Goal: Check status: Check status

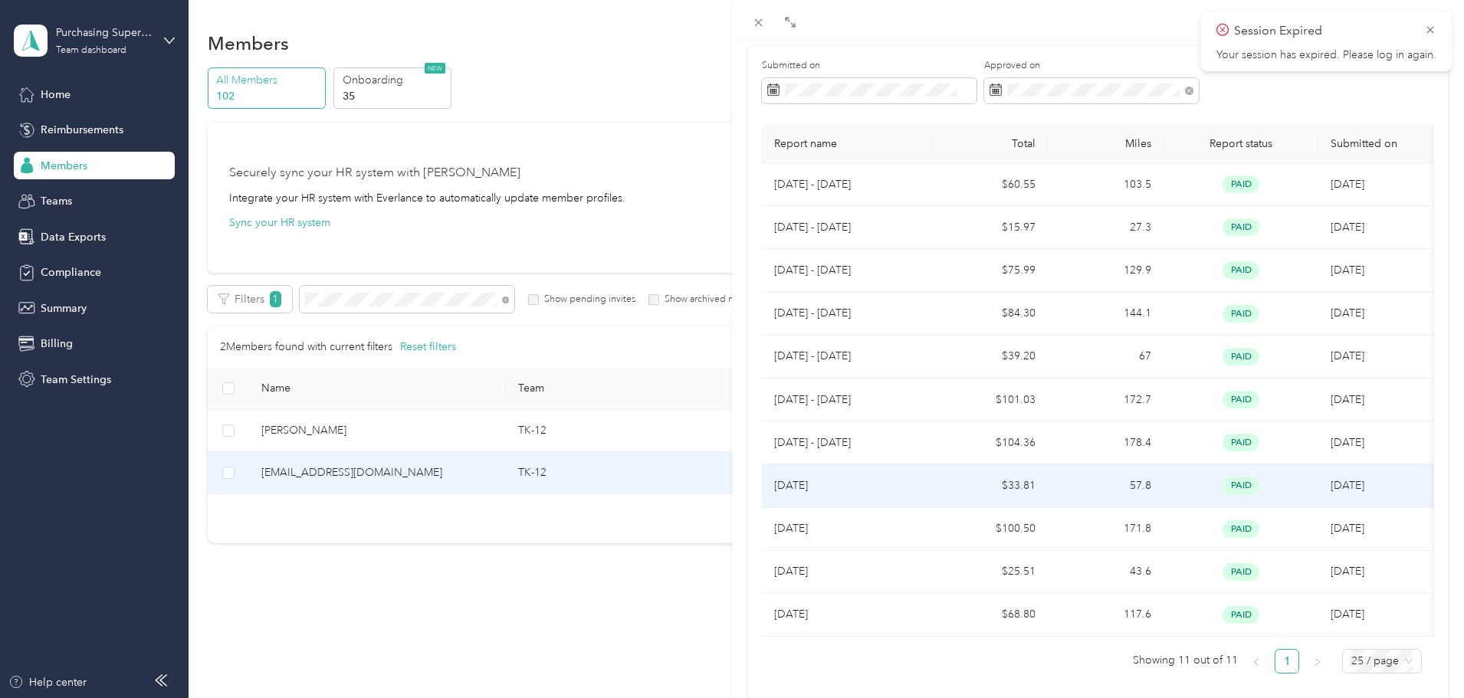
scroll to position [153, 0]
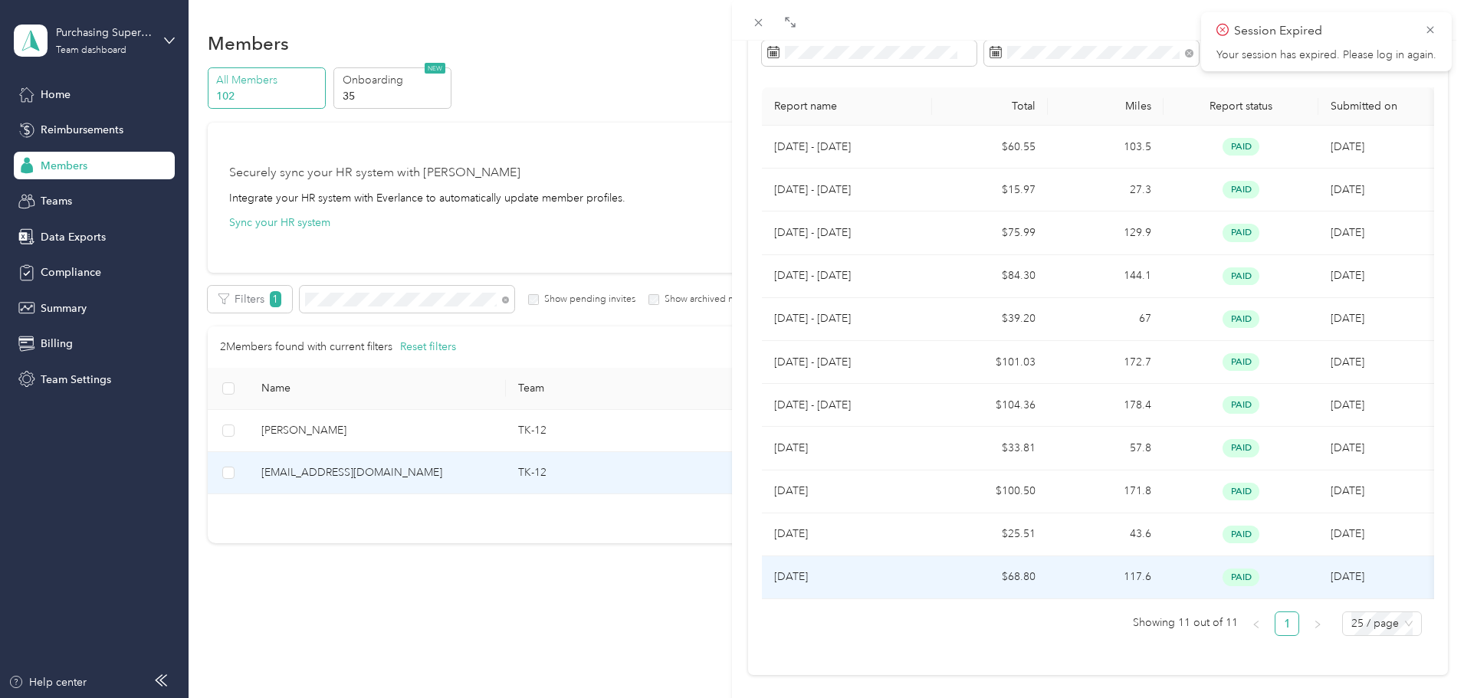
click at [904, 580] on p "[DATE]" at bounding box center [847, 577] width 146 height 17
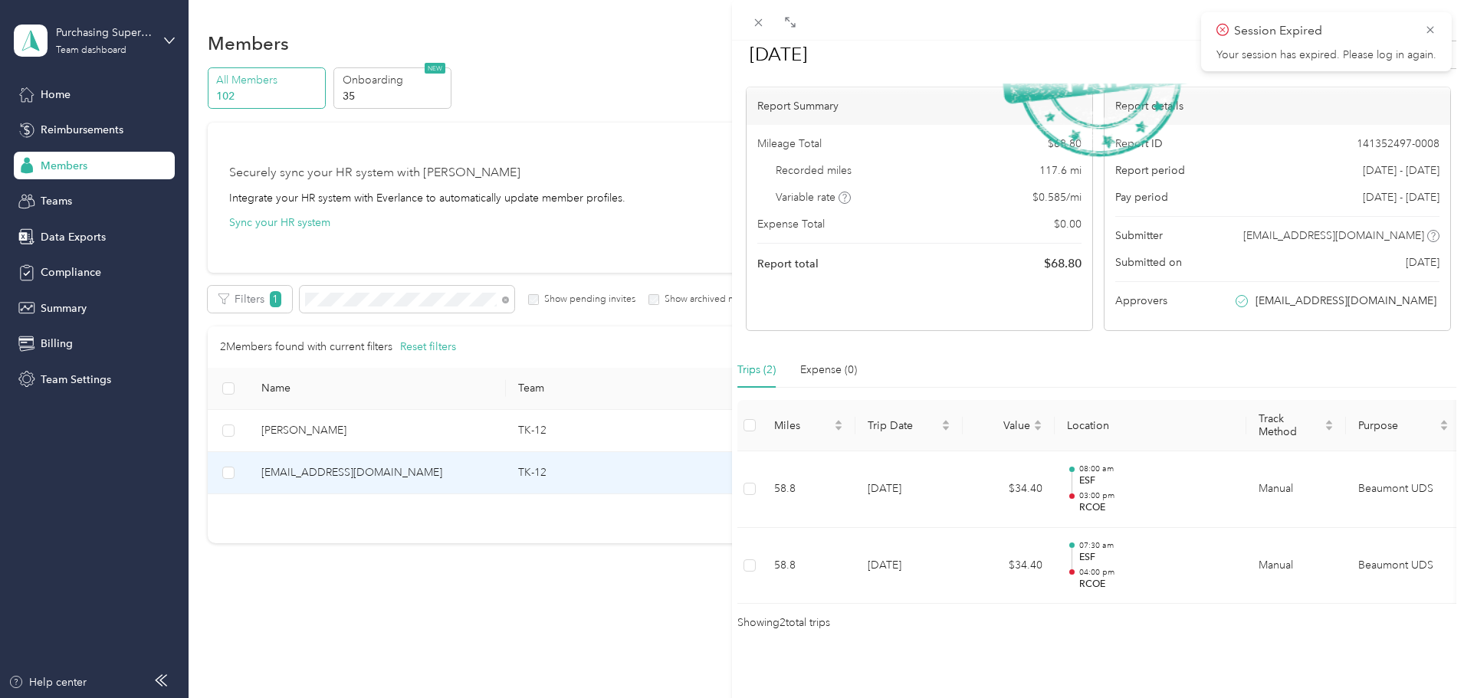
scroll to position [130, 0]
click at [761, 21] on icon at bounding box center [758, 22] width 13 height 13
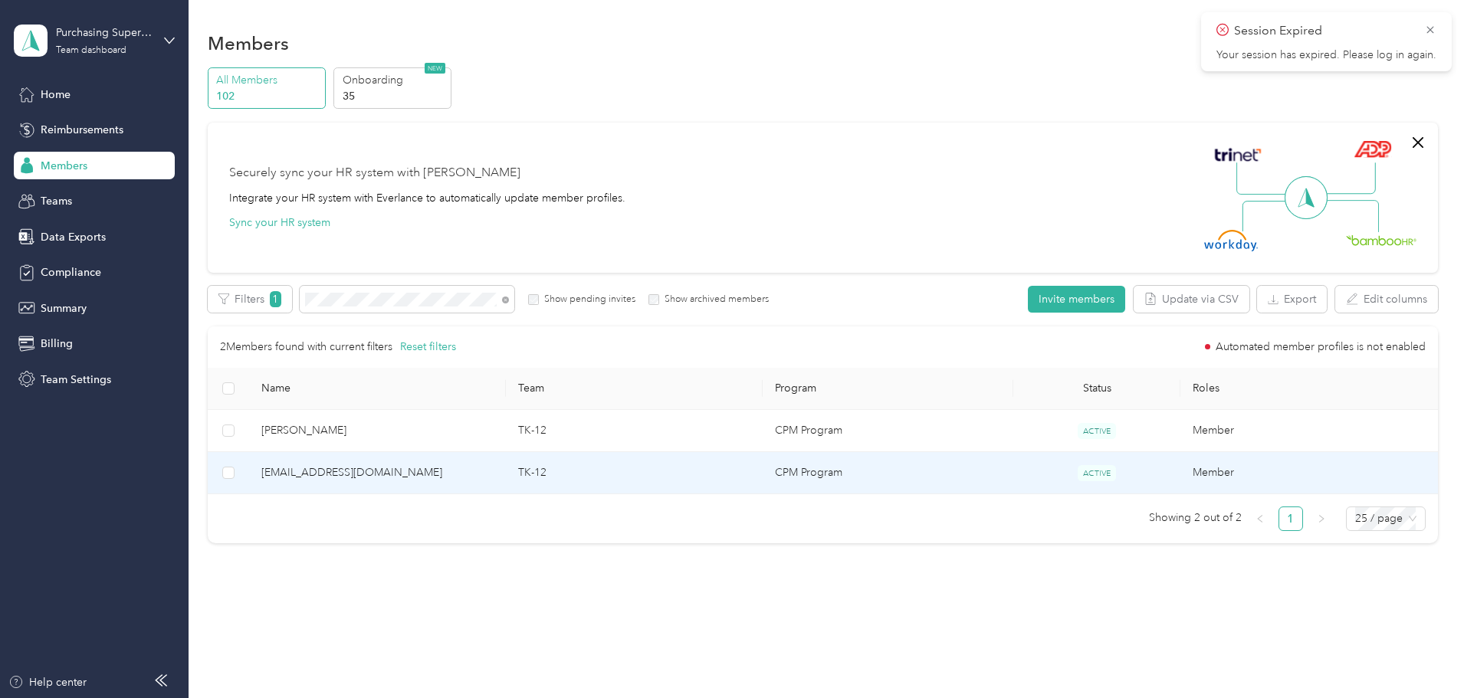
click at [493, 468] on span "[EMAIL_ADDRESS][DOMAIN_NAME]" at bounding box center [377, 472] width 232 height 17
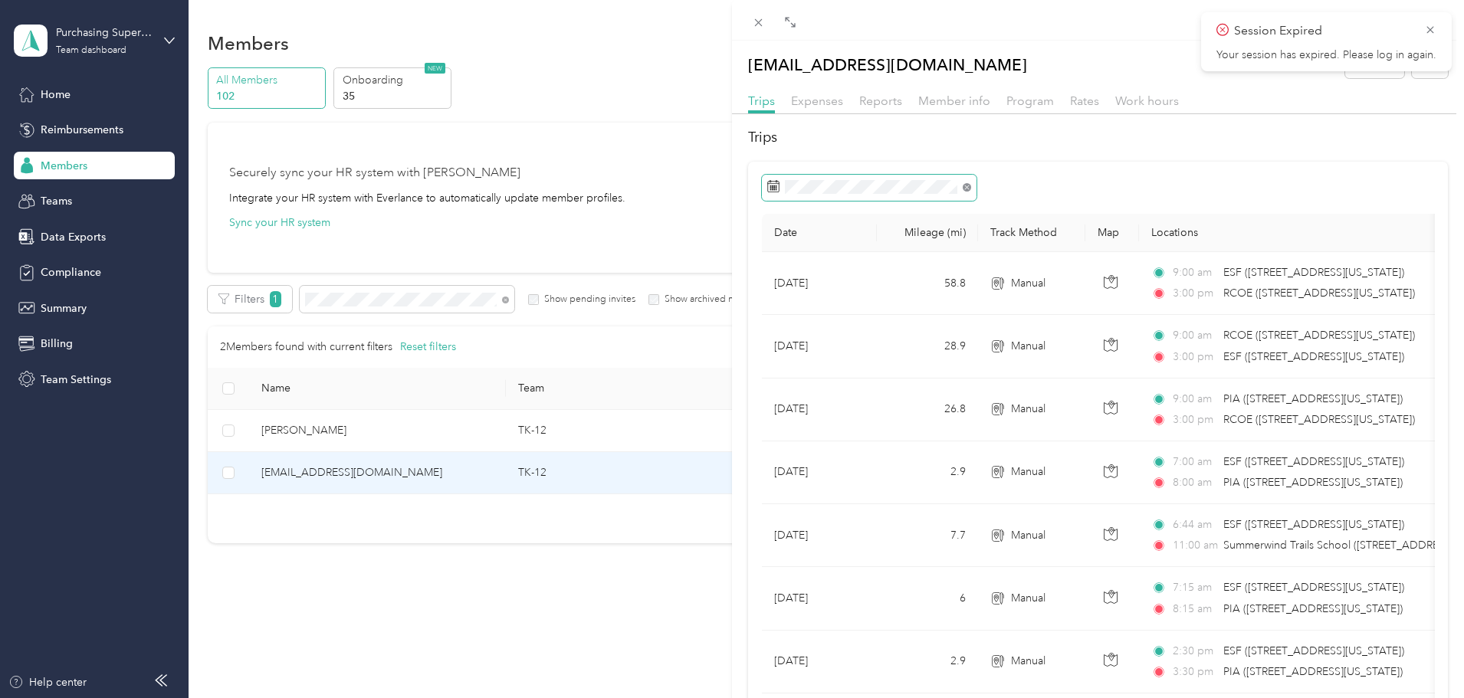
click at [967, 185] on icon at bounding box center [966, 187] width 8 height 8
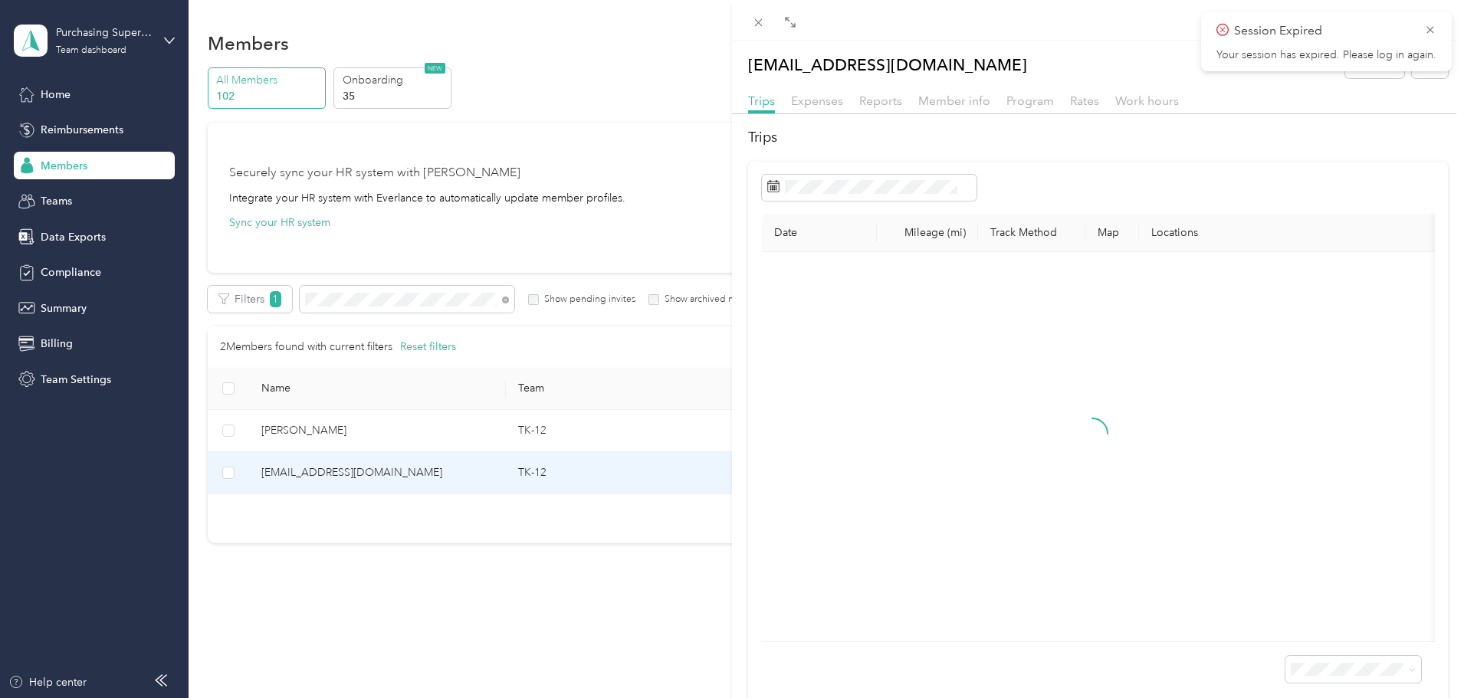
click at [1036, 183] on div at bounding box center [1098, 188] width 673 height 26
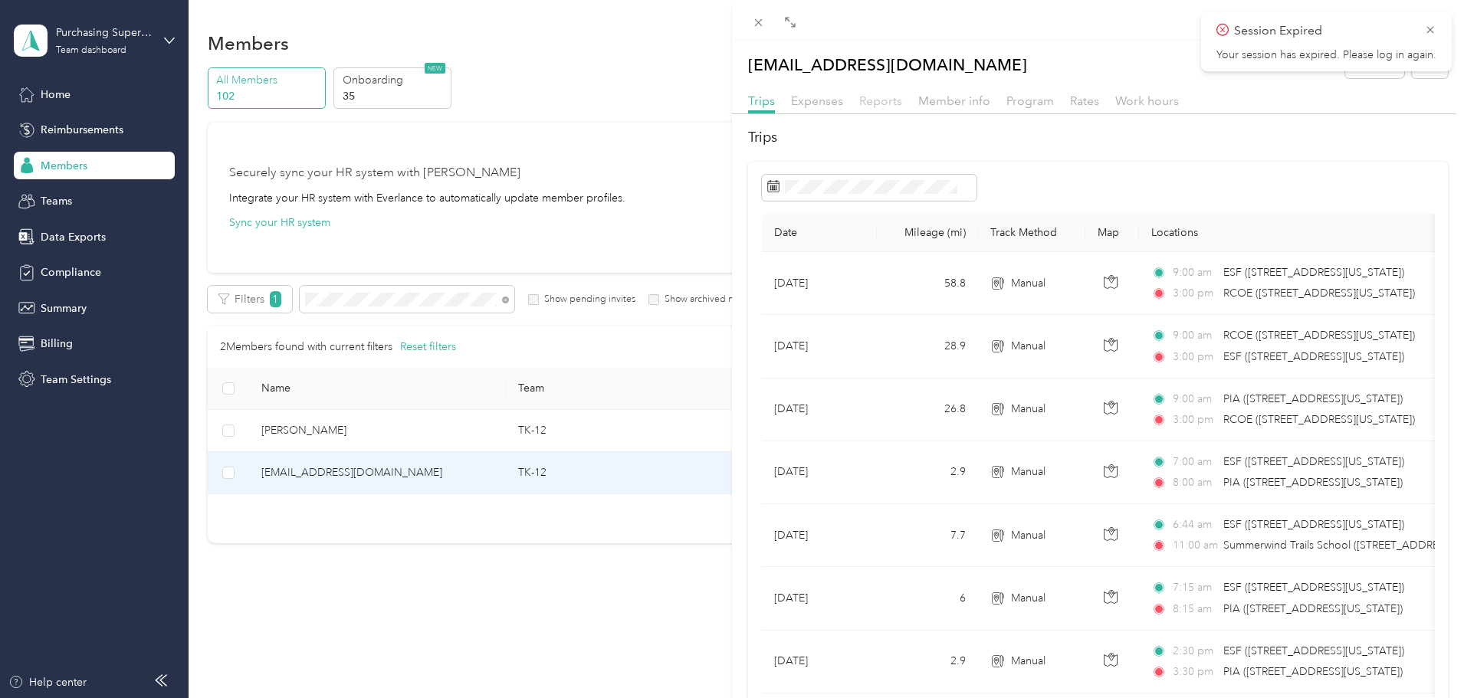
click at [886, 100] on span "Reports" at bounding box center [880, 100] width 43 height 15
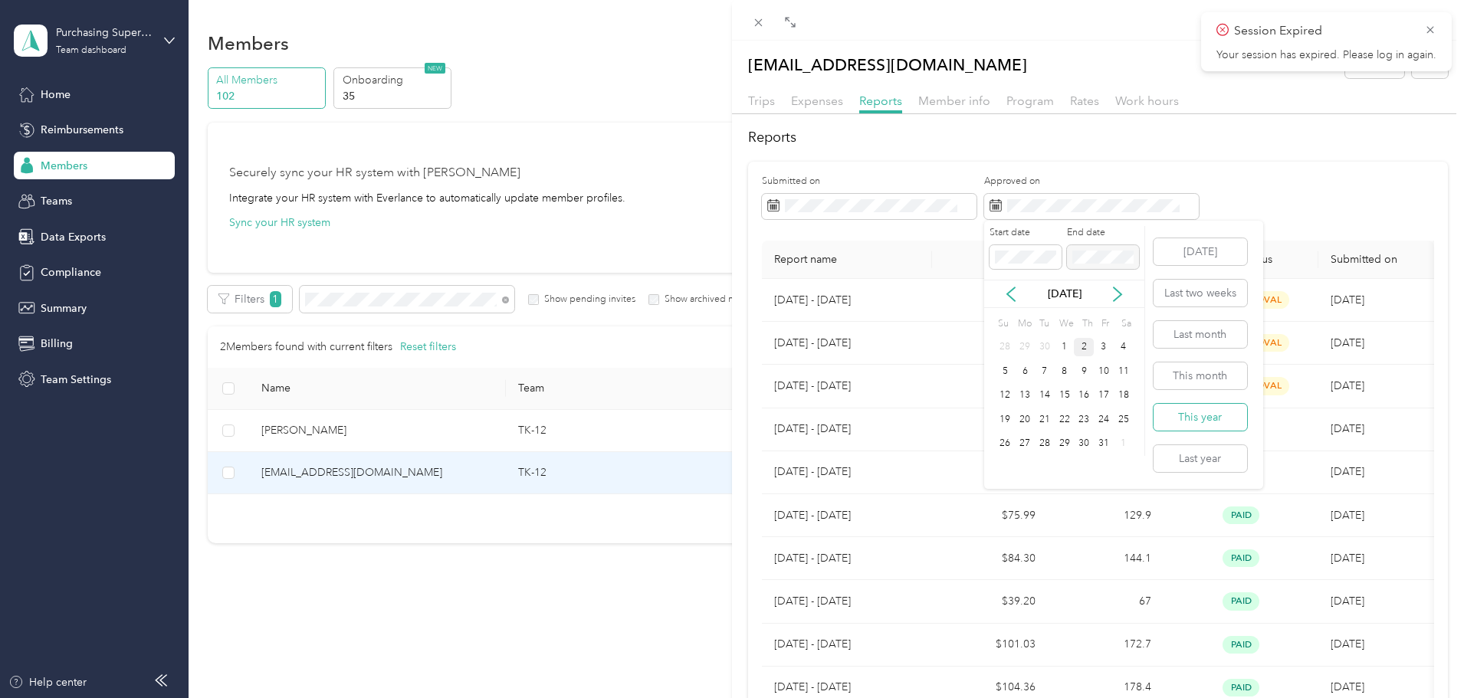
click at [1204, 412] on button "This year" at bounding box center [1199, 417] width 93 height 27
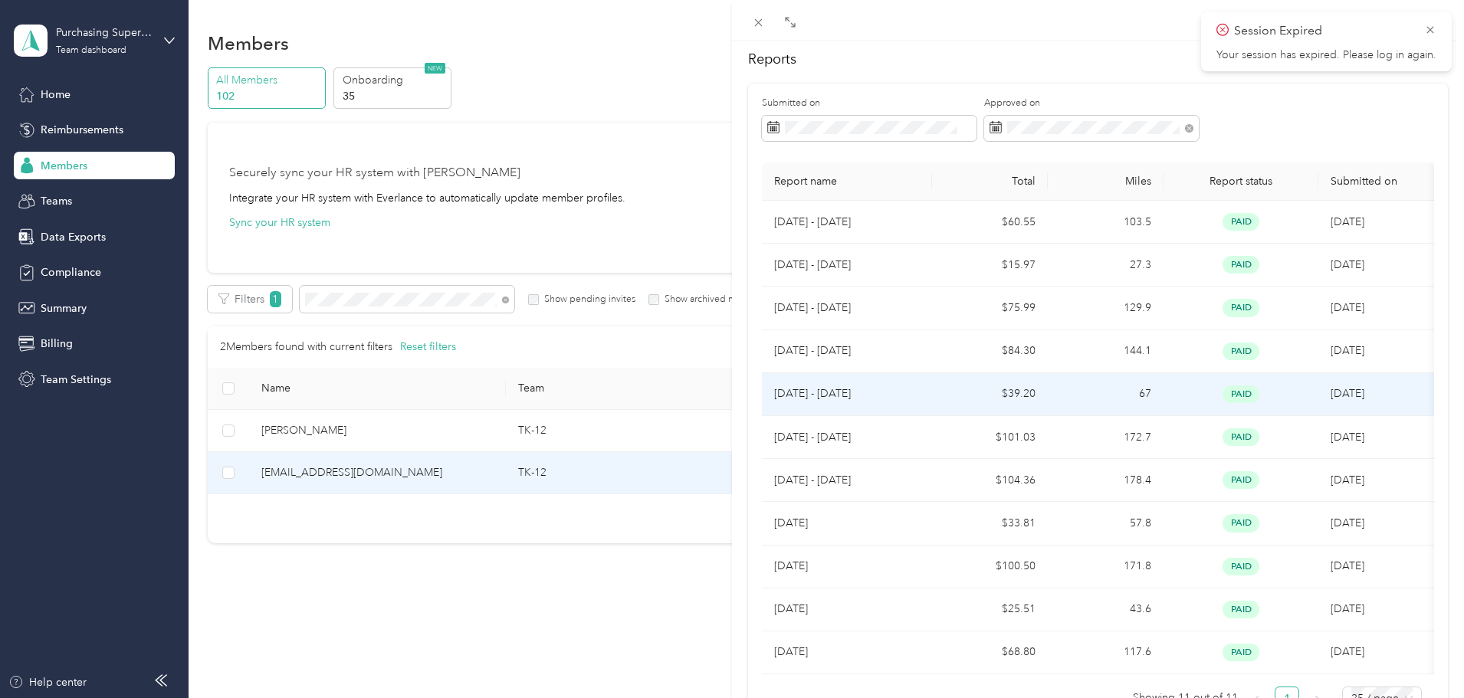
scroll to position [193, 0]
